Goal: Task Accomplishment & Management: Manage account settings

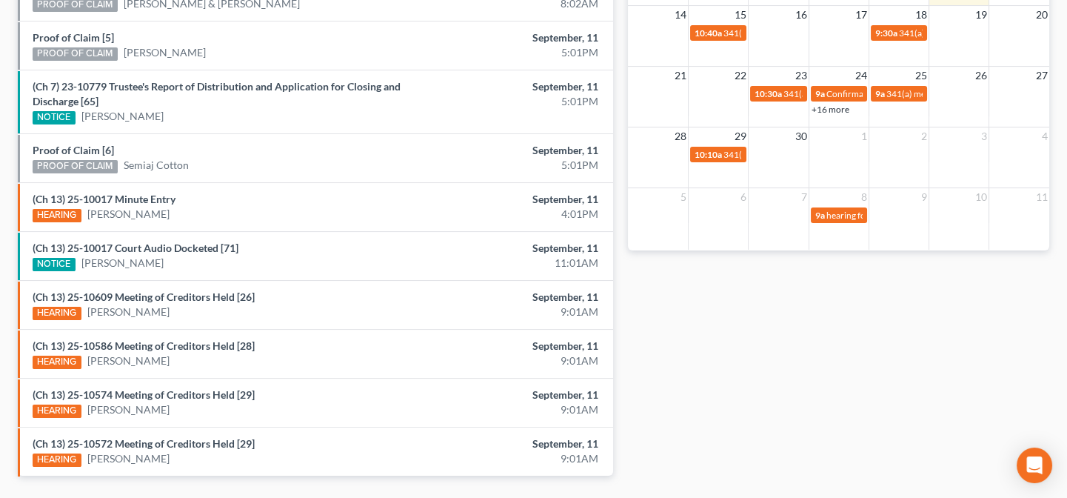
scroll to position [513, 0]
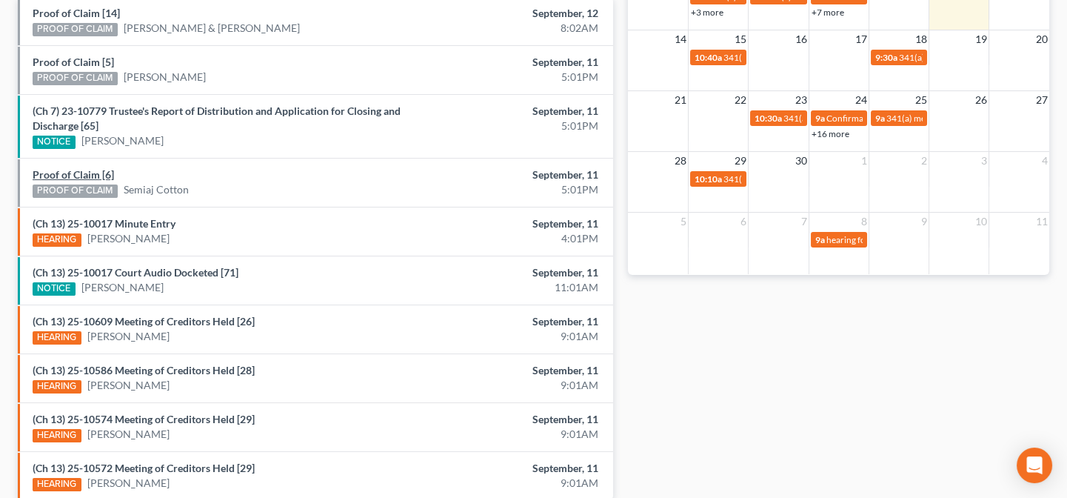
click at [110, 171] on link "Proof of Claim [6]" at bounding box center [73, 174] width 81 height 13
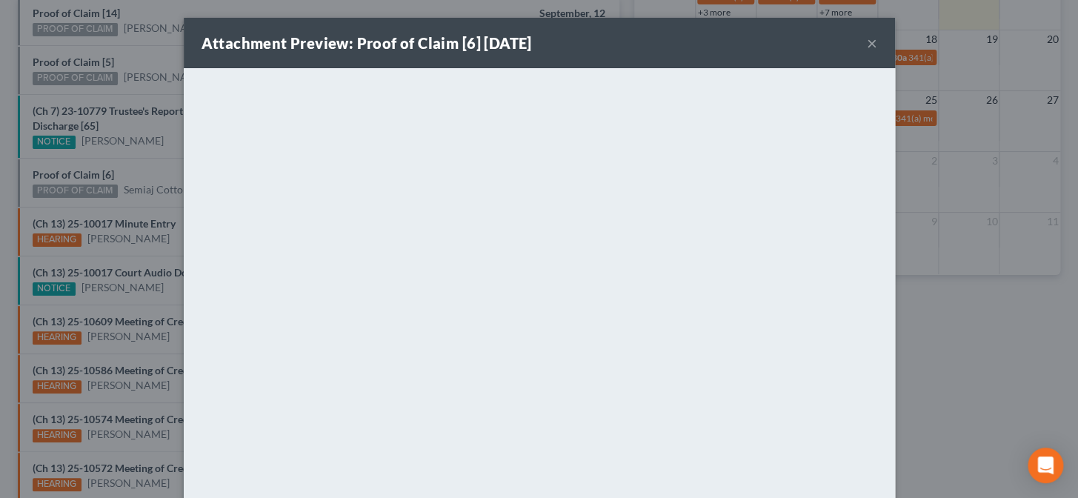
click at [152, 217] on div "Attachment Preview: Proof of Claim [6] 09/11/2025 × <object ng-attr-data='https…" at bounding box center [539, 249] width 1078 height 498
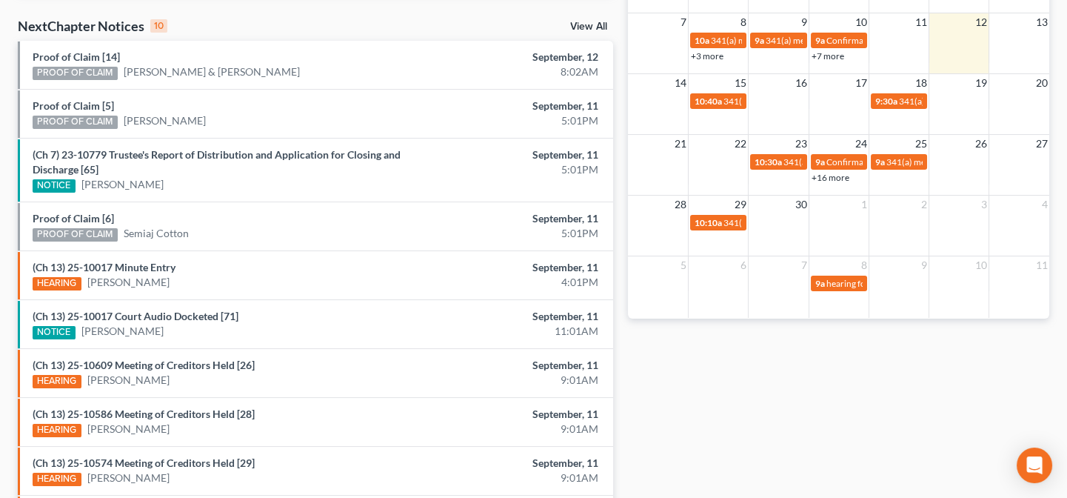
scroll to position [445, 0]
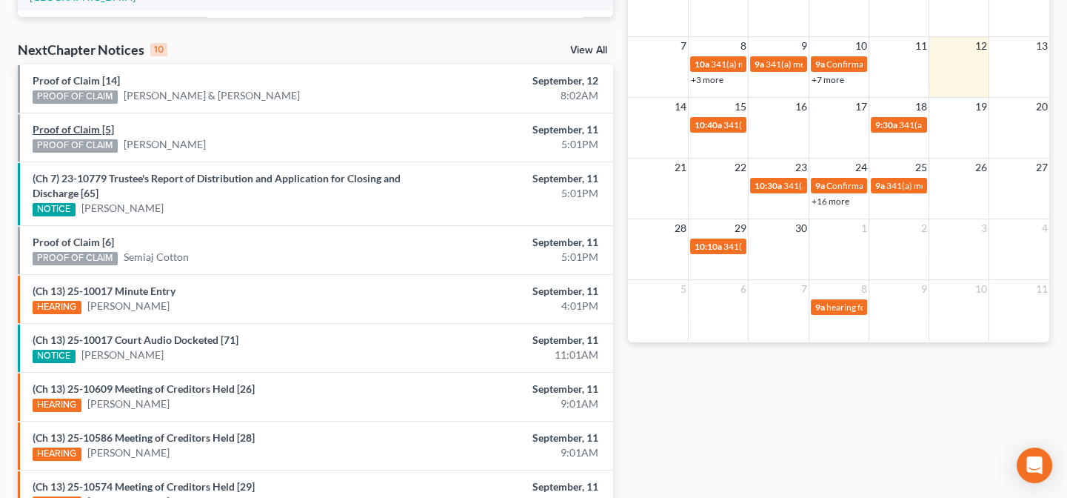
click at [99, 129] on link "Proof of Claim [5]" at bounding box center [73, 129] width 81 height 13
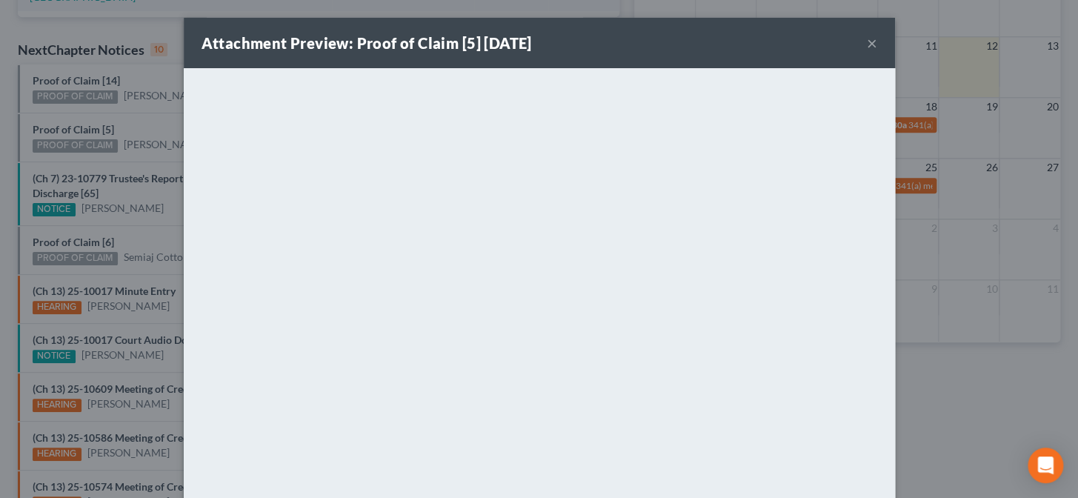
click at [105, 145] on div "Attachment Preview: Proof of Claim [5] 09/11/2025 × <object ng-attr-data='https…" at bounding box center [539, 249] width 1078 height 498
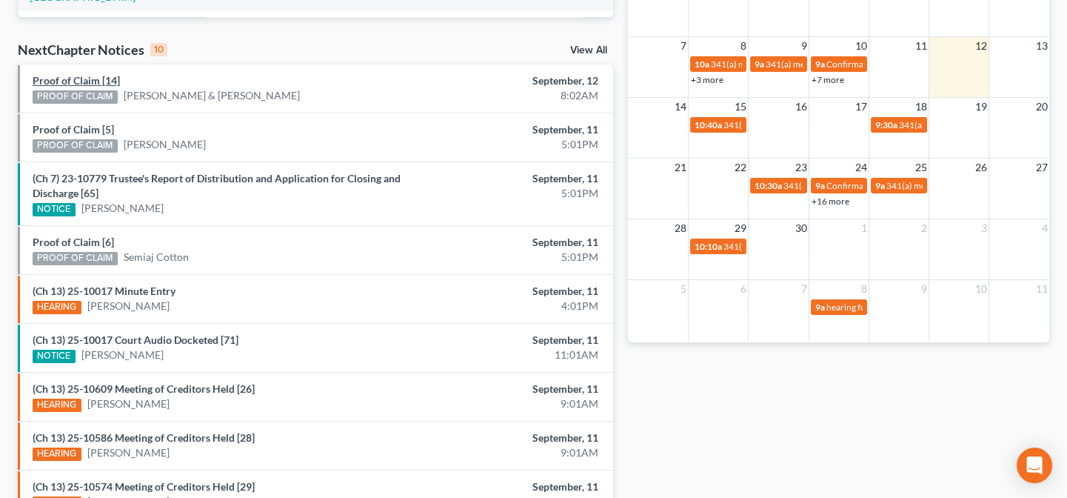
click at [96, 81] on link "Proof of Claim [14]" at bounding box center [76, 80] width 87 height 13
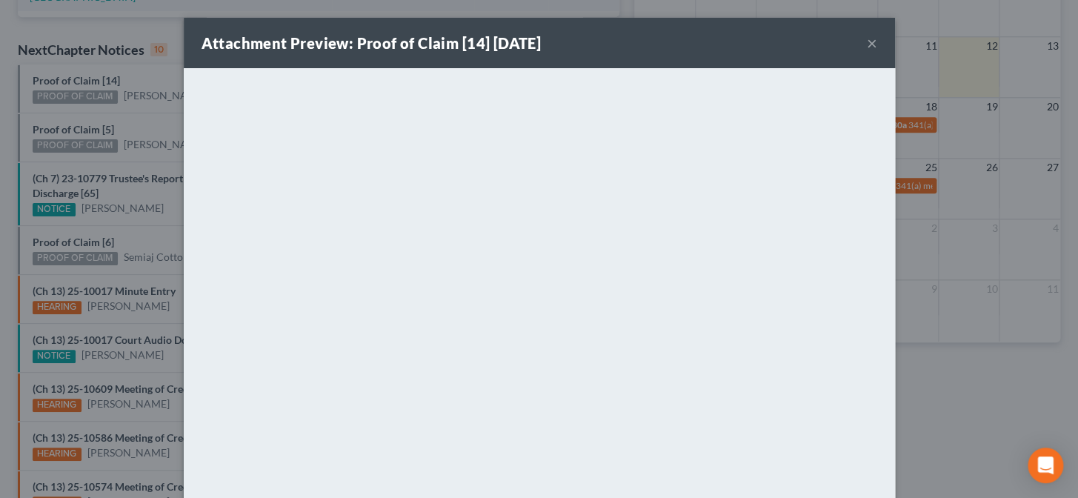
click at [150, 115] on div "Attachment Preview: Proof of Claim [14] 09/12/2025 × <object ng-attr-data='http…" at bounding box center [539, 249] width 1078 height 498
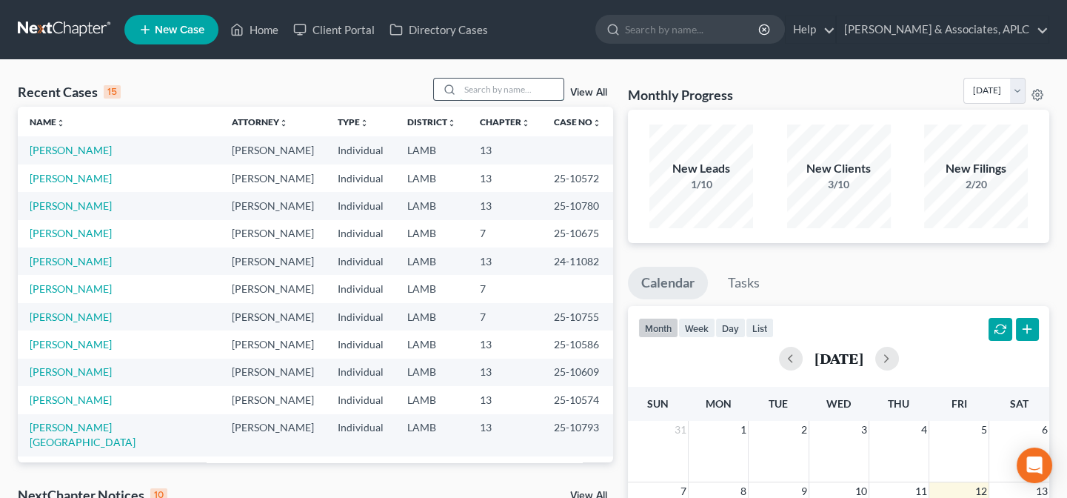
click at [489, 91] on input "search" at bounding box center [512, 89] width 104 height 21
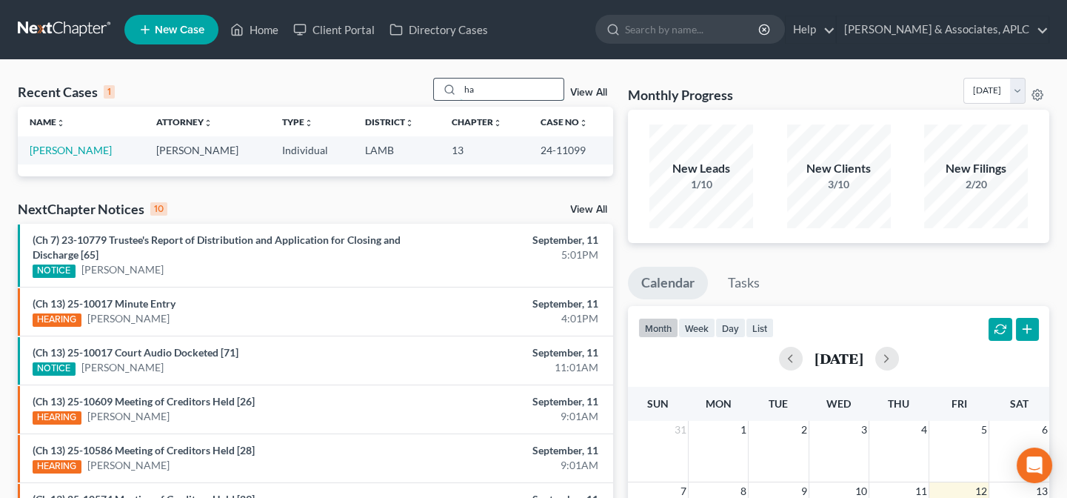
type input "h"
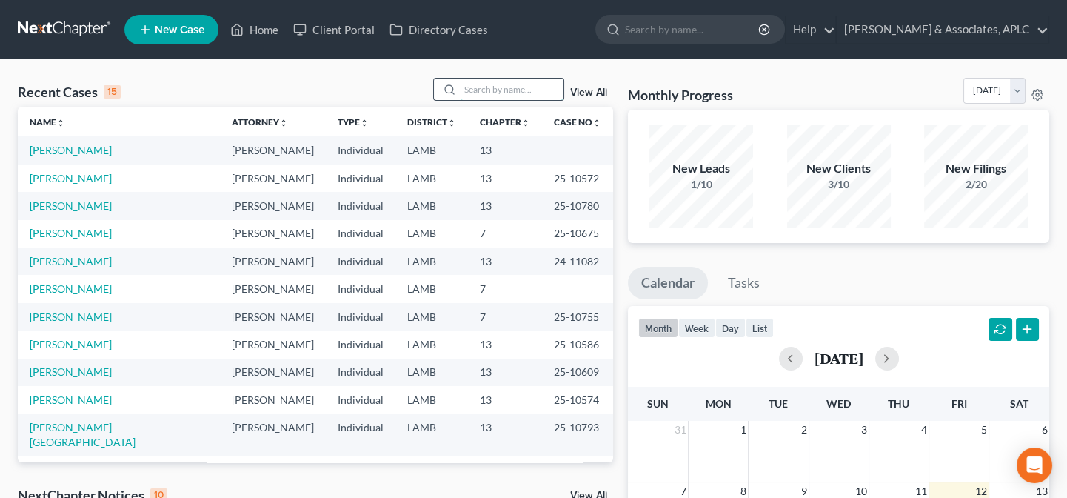
click at [512, 87] on input "search" at bounding box center [512, 89] width 104 height 21
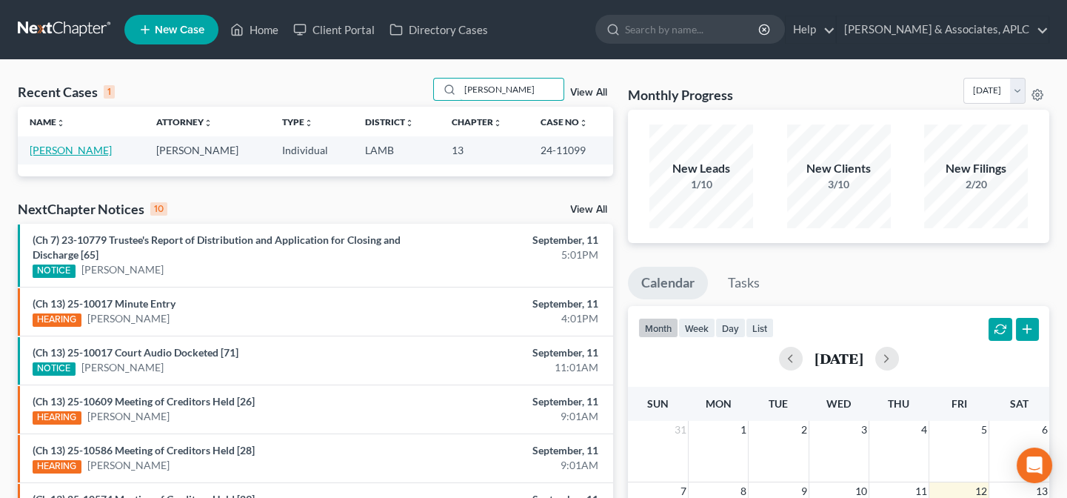
type input "[PERSON_NAME]"
click at [60, 150] on link "[PERSON_NAME]" at bounding box center [71, 150] width 82 height 13
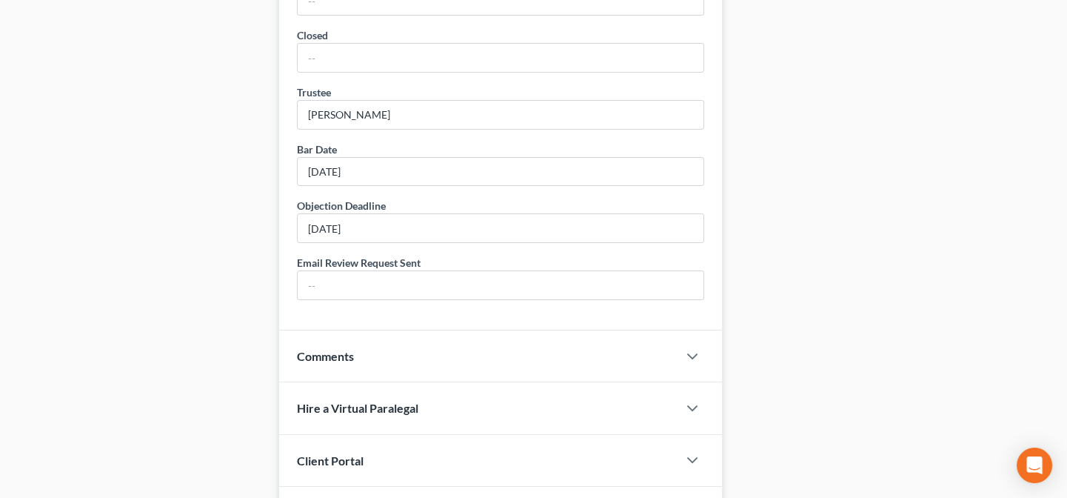
scroll to position [995, 0]
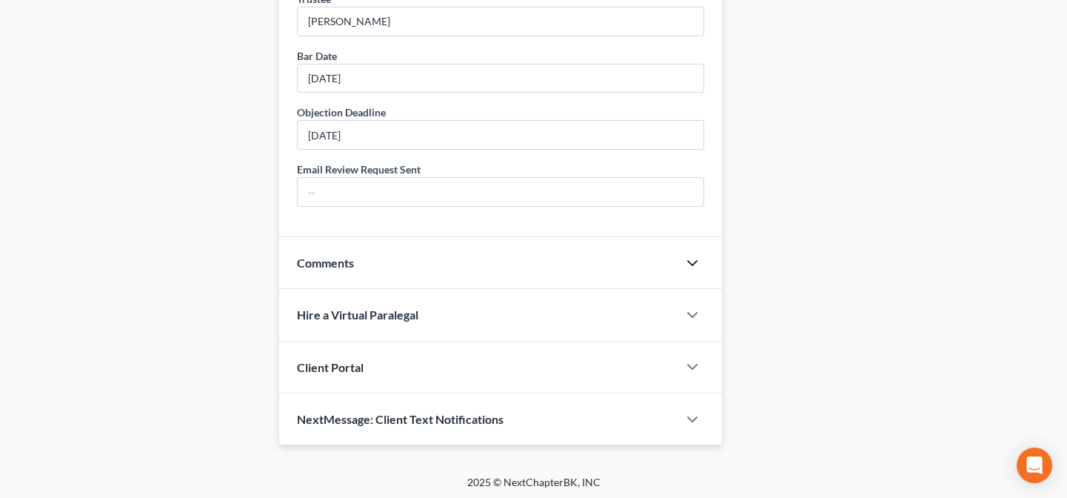
click at [694, 261] on icon "button" at bounding box center [693, 263] width 18 height 18
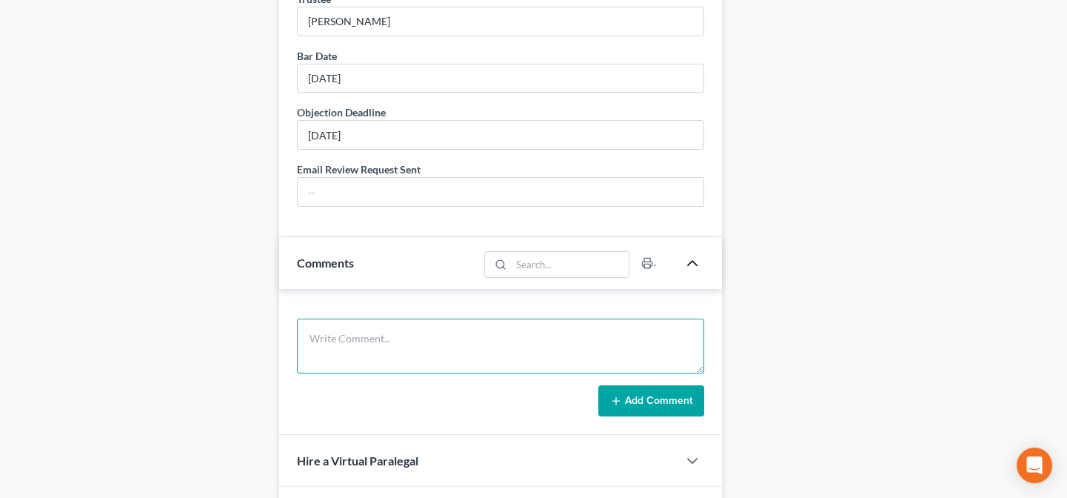
click at [401, 333] on textarea at bounding box center [500, 345] width 407 height 55
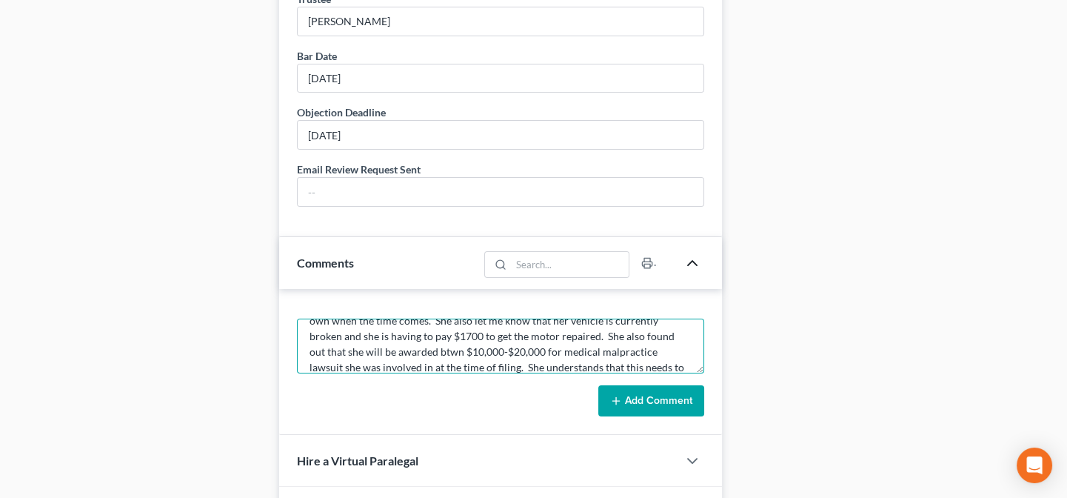
scroll to position [64, 0]
type textarea "LDRT filed a late claim in the case. Debtor will owe $119.08 for the difference…"
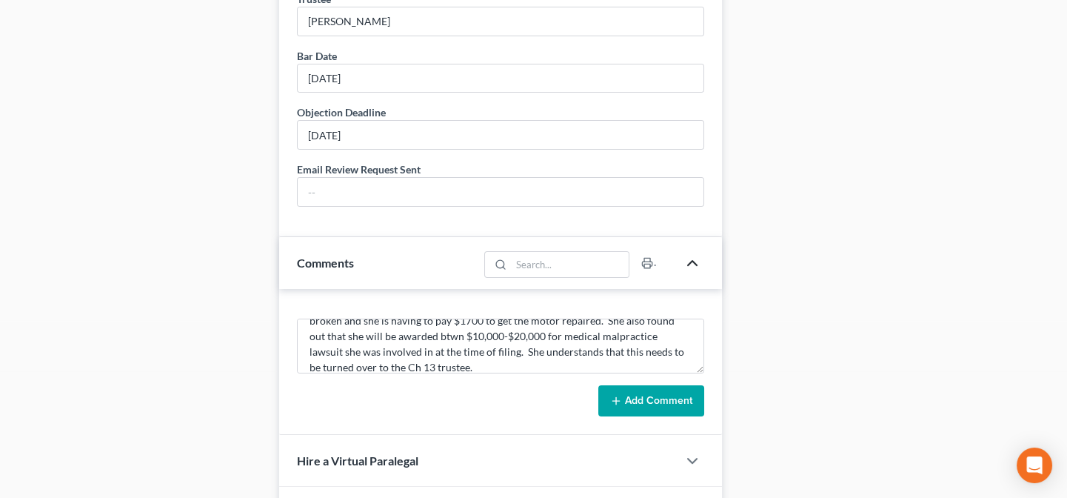
click at [669, 397] on button "Add Comment" at bounding box center [651, 400] width 106 height 31
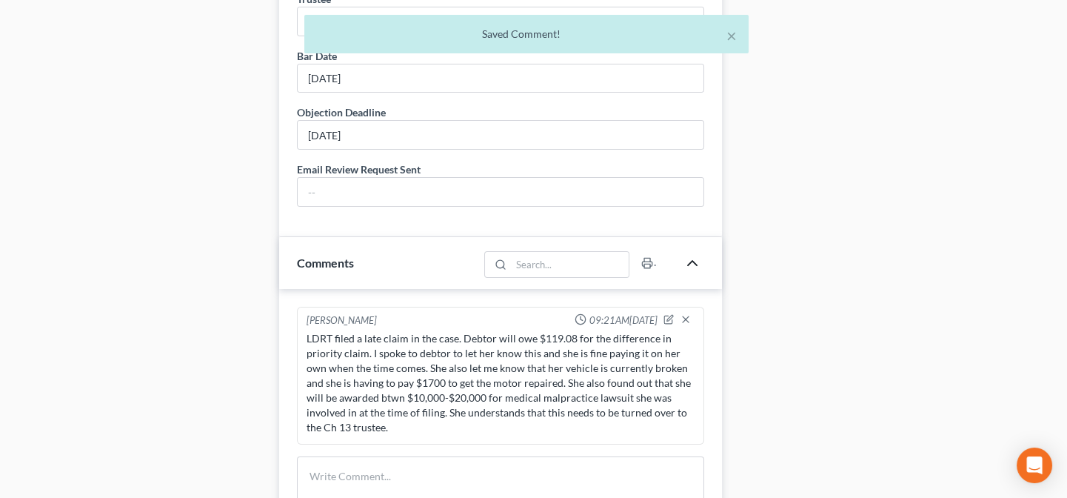
scroll to position [0, 0]
